Goal: Information Seeking & Learning: Check status

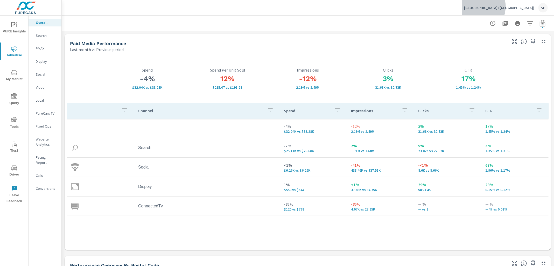
click at [523, 6] on p "[GEOGRAPHIC_DATA] ([GEOGRAPHIC_DATA])" at bounding box center [499, 7] width 70 height 5
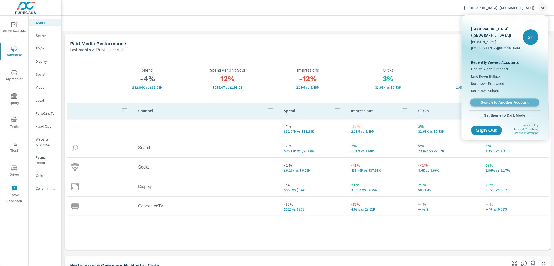
click at [495, 100] on span "Switch to Another Account" at bounding box center [504, 102] width 63 height 5
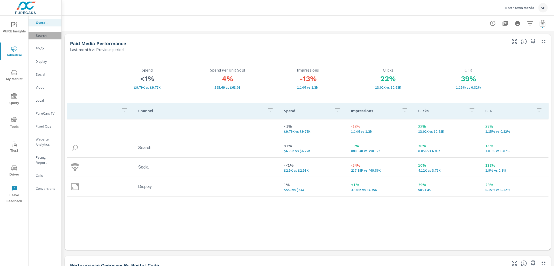
click at [41, 35] on p "Search" at bounding box center [47, 35] width 22 height 5
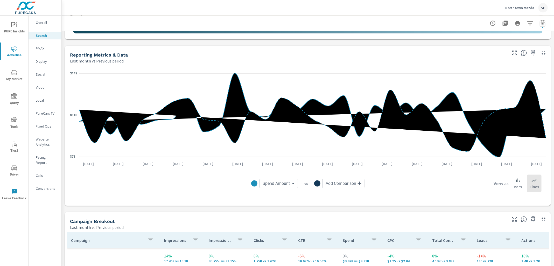
scroll to position [317, 0]
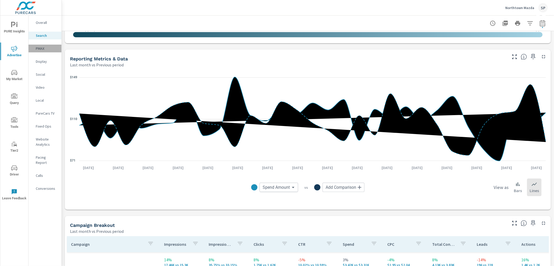
click at [40, 47] on p "PMAX" at bounding box center [47, 48] width 22 height 5
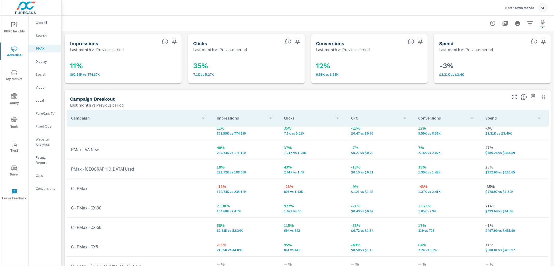
scroll to position [2, 0]
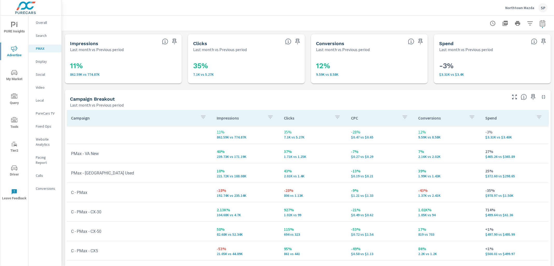
click at [40, 73] on p "Social" at bounding box center [47, 74] width 22 height 5
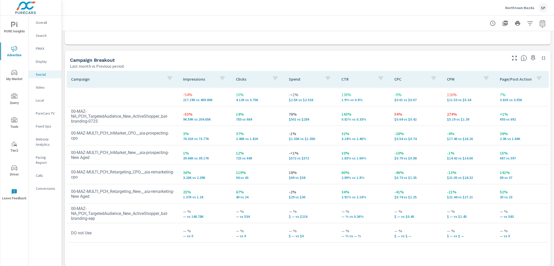
scroll to position [204, 0]
click at [540, 22] on icon "button" at bounding box center [542, 23] width 5 height 6
select select "Last month"
select select "Previous period"
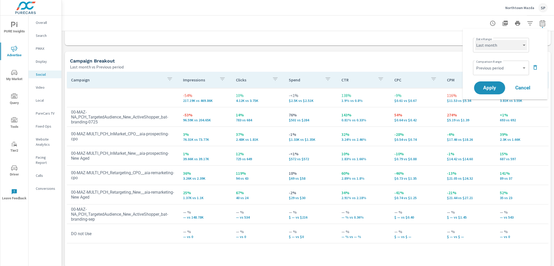
click at [507, 43] on select "Custom Yesterday Last week Last 7 days Last 14 days Last 30 days Last 45 days L…" at bounding box center [501, 45] width 52 height 10
click at [475, 40] on select "Custom Yesterday Last week Last 7 days Last 14 days Last 30 days Last 45 days L…" at bounding box center [501, 45] width 52 height 10
click at [515, 5] on p "Northtown Mazda" at bounding box center [519, 7] width 29 height 5
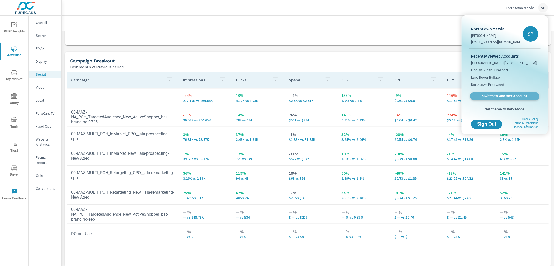
click at [491, 95] on span "Switch to Another Account" at bounding box center [504, 96] width 63 height 5
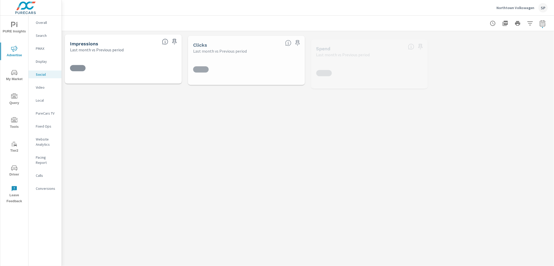
click at [40, 20] on div "Overall" at bounding box center [45, 23] width 33 height 8
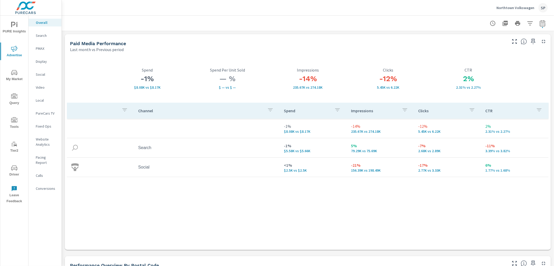
scroll to position [3, 0]
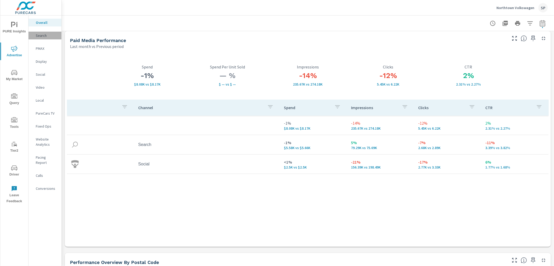
click at [42, 34] on p "Search" at bounding box center [47, 35] width 22 height 5
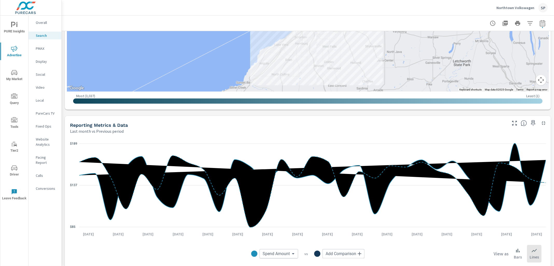
scroll to position [252, 0]
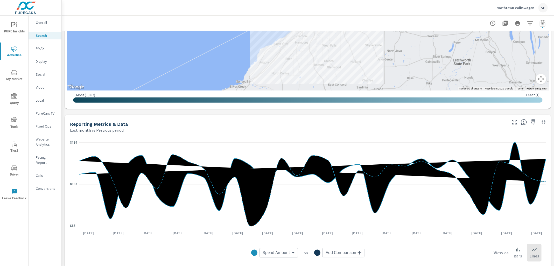
click at [40, 46] on p "PMAX" at bounding box center [47, 48] width 22 height 5
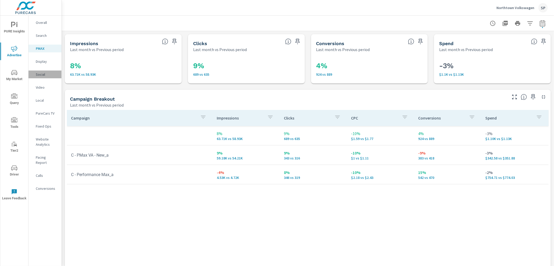
click at [39, 73] on p "Social" at bounding box center [47, 74] width 22 height 5
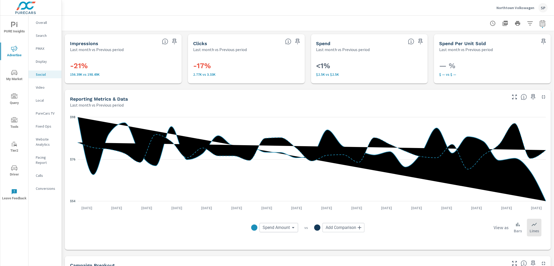
click at [522, 6] on p "Northtown Volkswagen" at bounding box center [515, 7] width 38 height 5
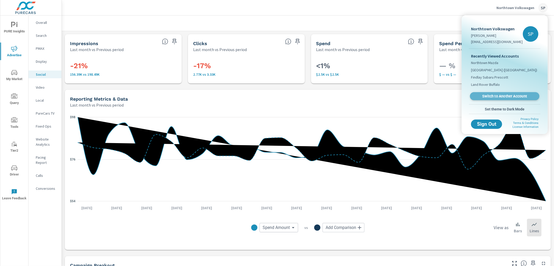
click at [514, 94] on span "Switch to Another Account" at bounding box center [504, 96] width 63 height 5
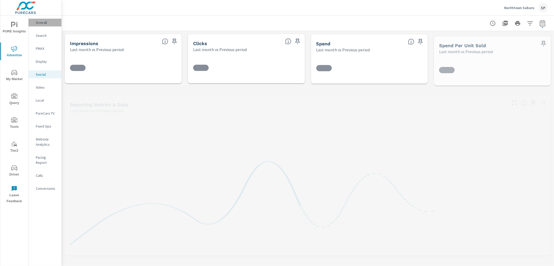
click at [40, 22] on p "Overall" at bounding box center [47, 22] width 22 height 5
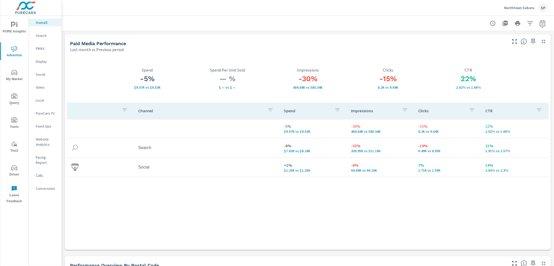
click at [40, 34] on p "Search" at bounding box center [47, 35] width 22 height 5
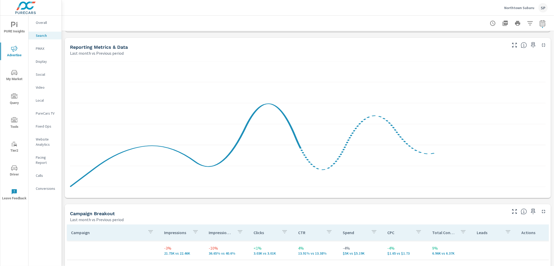
scroll to position [334, 0]
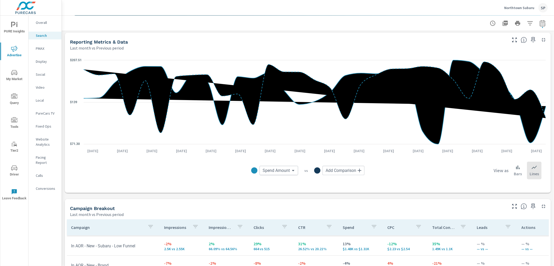
scroll to position [13, 0]
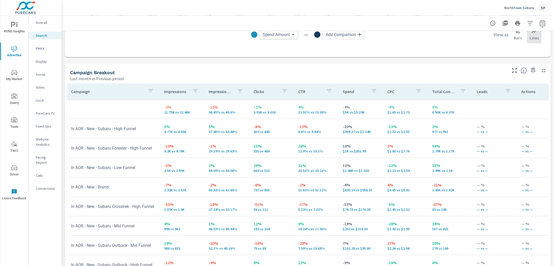
scroll to position [466, 0]
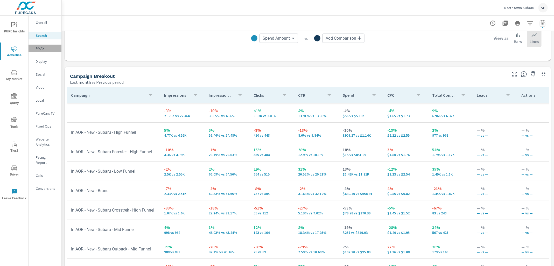
click at [40, 47] on p "PMAX" at bounding box center [47, 48] width 22 height 5
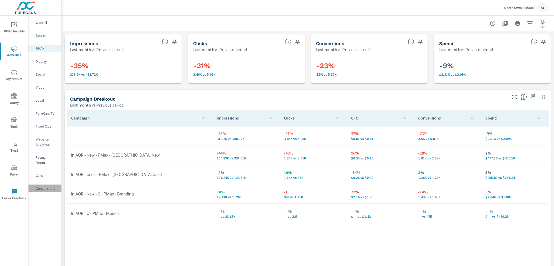
click at [45, 186] on p "Conversions" at bounding box center [47, 188] width 22 height 5
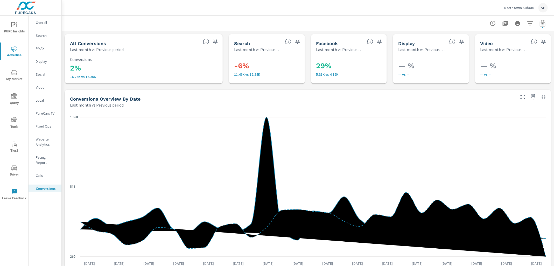
click at [519, 7] on p "Northtown Subaru" at bounding box center [519, 7] width 30 height 5
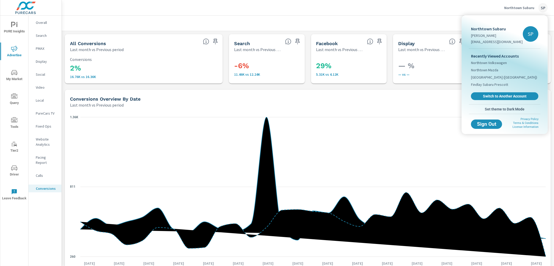
click at [519, 7] on body "PURE Insights Advertise My Market Query Tools Tier2 Driver Leave Feedback Overa…" at bounding box center [277, 133] width 554 height 266
click at [499, 95] on span "Switch to Another Account" at bounding box center [504, 96] width 63 height 5
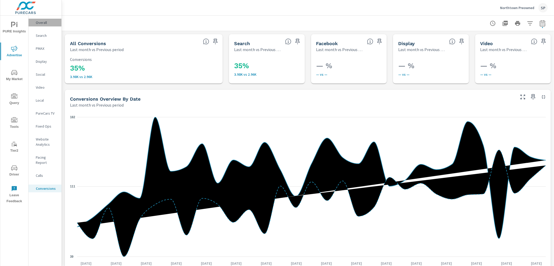
click at [38, 24] on p "Overall" at bounding box center [47, 22] width 22 height 5
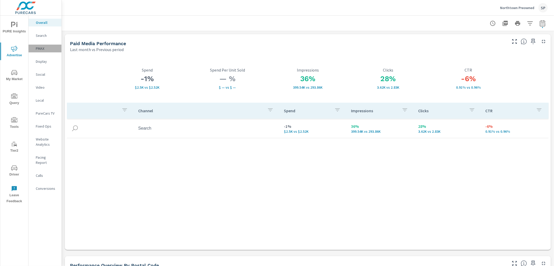
click at [40, 45] on div "PMAX" at bounding box center [45, 49] width 33 height 8
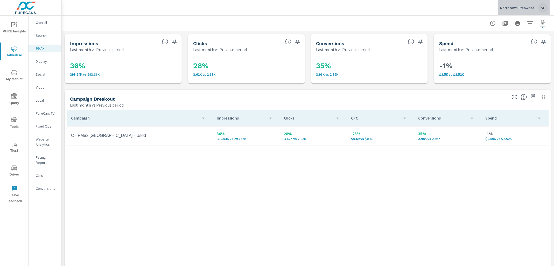
click at [520, 7] on p "Northtown Preowned" at bounding box center [517, 7] width 34 height 5
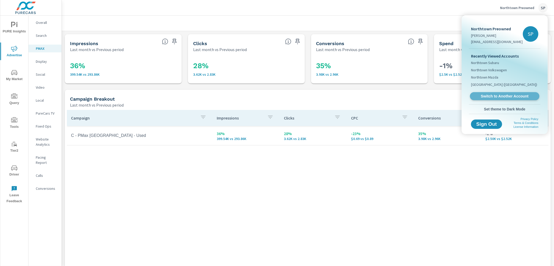
click at [504, 93] on link "Switch to Another Account" at bounding box center [504, 96] width 69 height 8
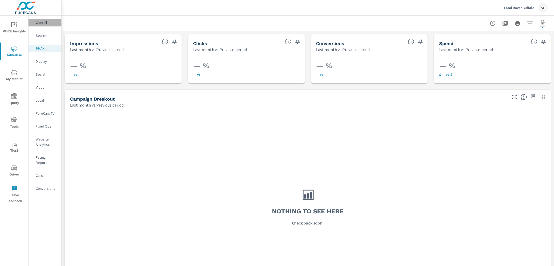
click at [43, 22] on p "Overall" at bounding box center [47, 22] width 22 height 5
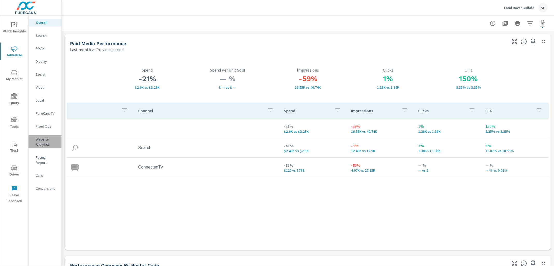
click at [42, 143] on p "Website Analytics" at bounding box center [47, 142] width 22 height 10
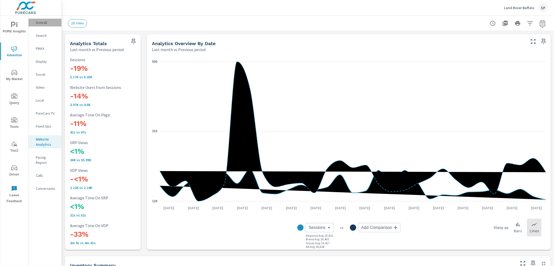
click at [39, 22] on p "Overall" at bounding box center [47, 22] width 22 height 5
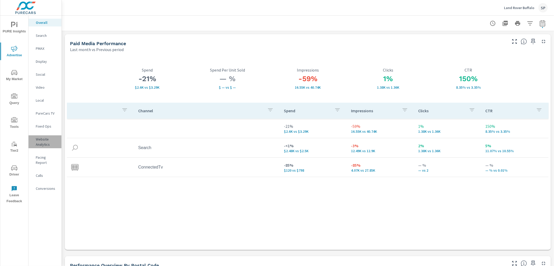
click at [42, 142] on p "Website Analytics" at bounding box center [47, 142] width 22 height 10
